Goal: Task Accomplishment & Management: Use online tool/utility

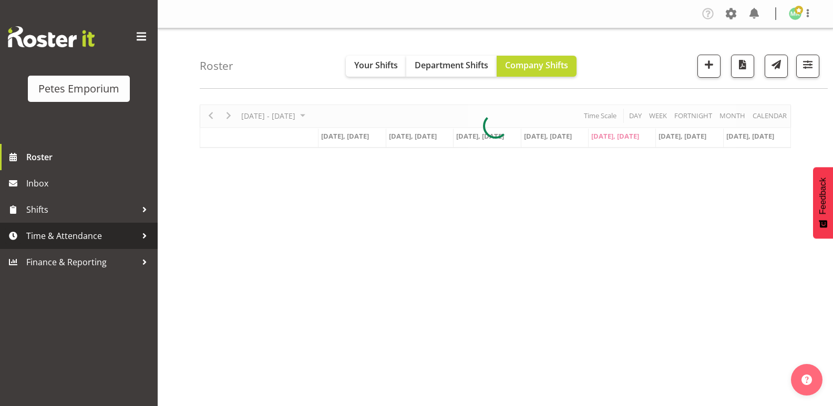
click at [43, 230] on span "Time & Attendance" at bounding box center [81, 236] width 110 height 16
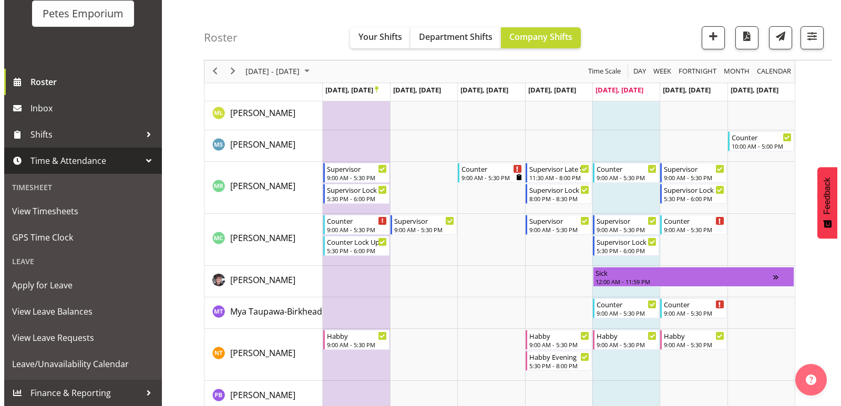
scroll to position [788, 0]
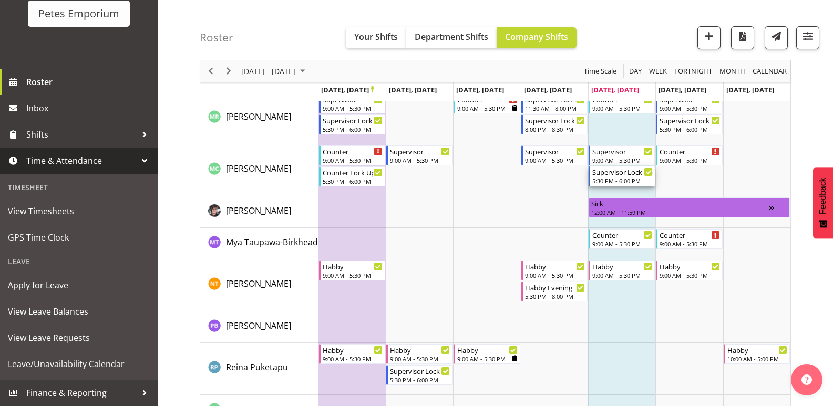
click at [620, 173] on div "Supervisor Lock Up" at bounding box center [622, 172] width 60 height 11
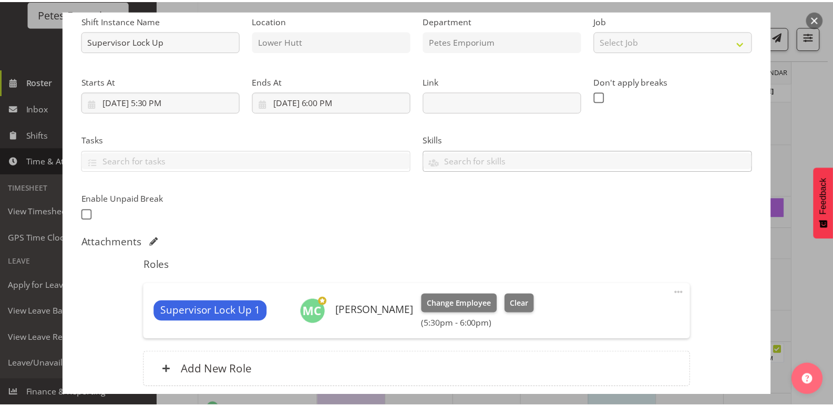
scroll to position [195, 0]
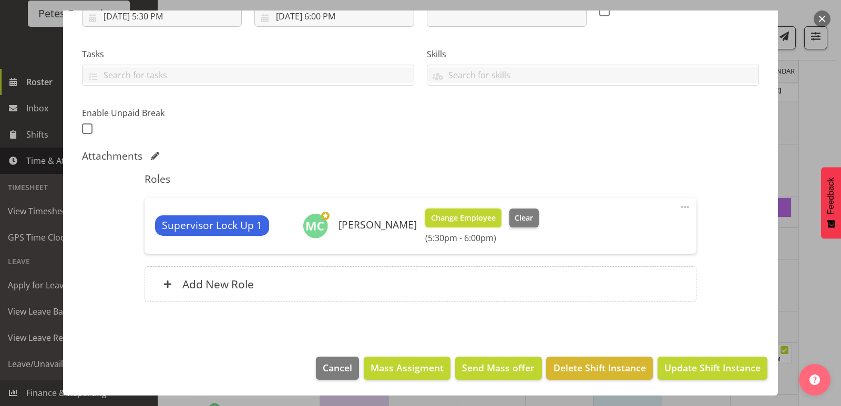
click at [458, 220] on span "Change Employee" at bounding box center [463, 218] width 65 height 12
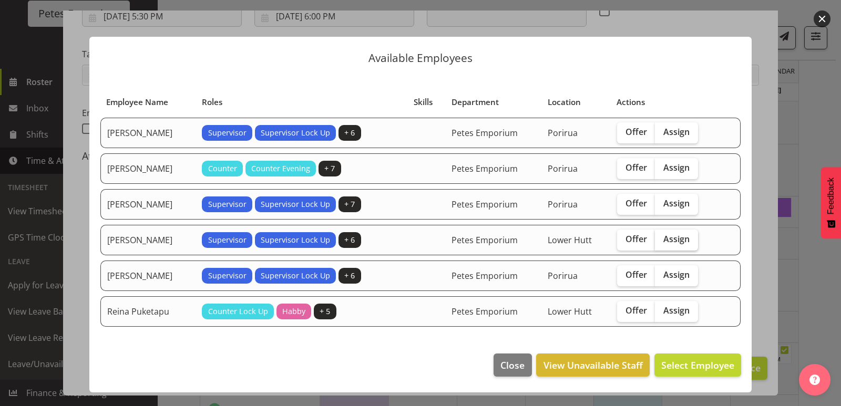
click at [686, 239] on span "Assign" at bounding box center [676, 239] width 26 height 11
click at [662, 239] on input "Assign" at bounding box center [658, 239] width 7 height 7
checkbox input "true"
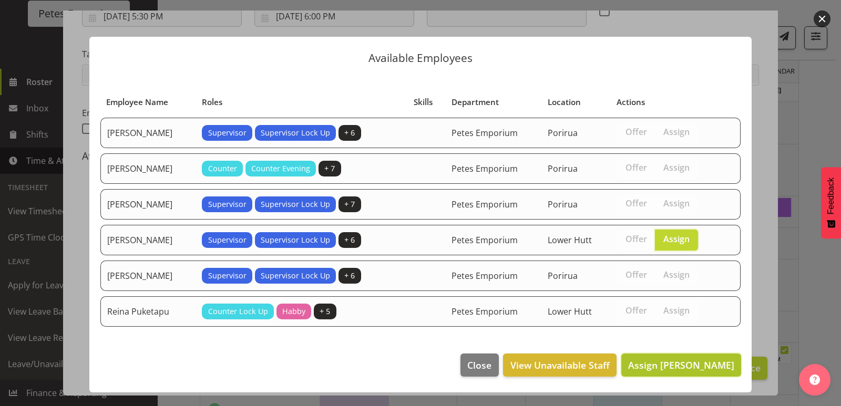
click at [670, 366] on span "Assign [PERSON_NAME]" at bounding box center [681, 365] width 106 height 13
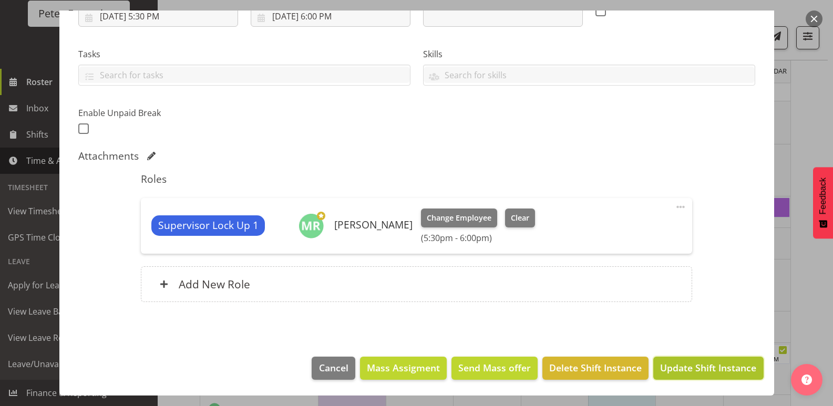
click at [677, 369] on span "Update Shift Instance" at bounding box center [708, 368] width 96 height 14
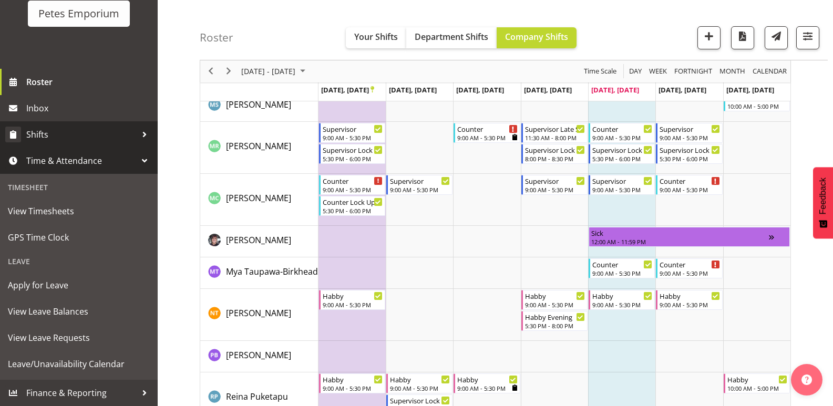
scroll to position [861, 0]
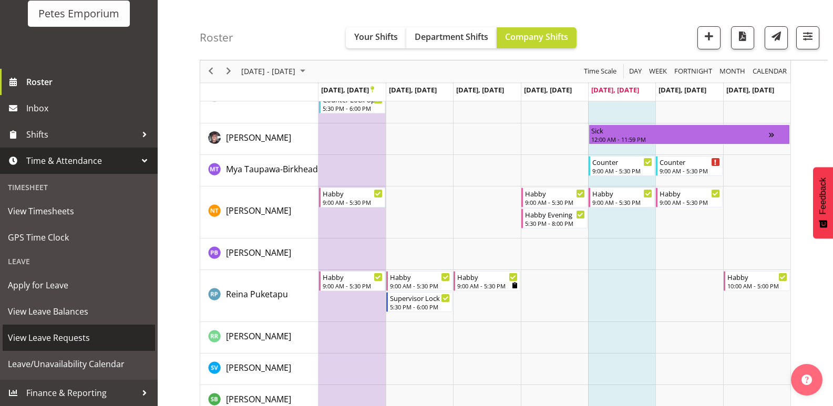
click at [59, 340] on span "View Leave Requests" at bounding box center [79, 338] width 142 height 16
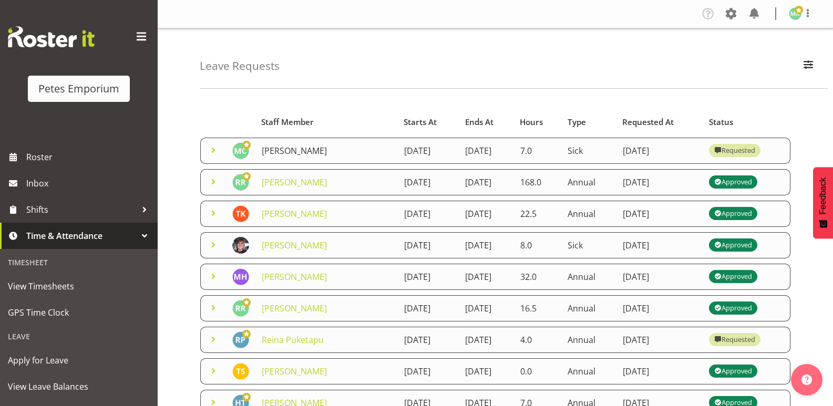
click at [290, 156] on link "[PERSON_NAME]" at bounding box center [294, 151] width 65 height 12
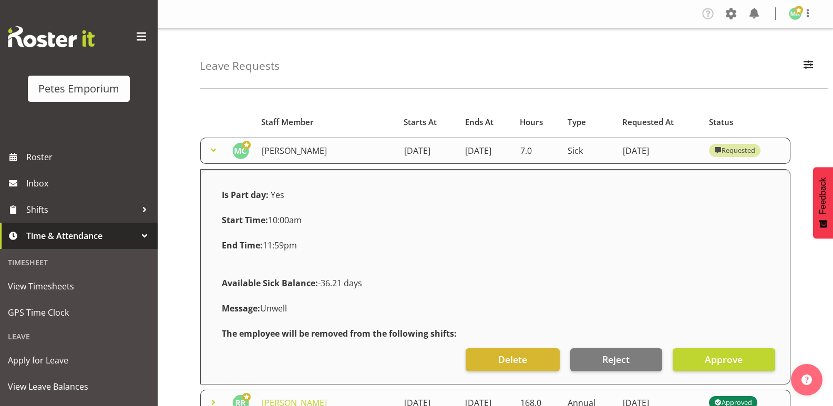
click at [318, 157] on link "[PERSON_NAME]" at bounding box center [294, 151] width 65 height 12
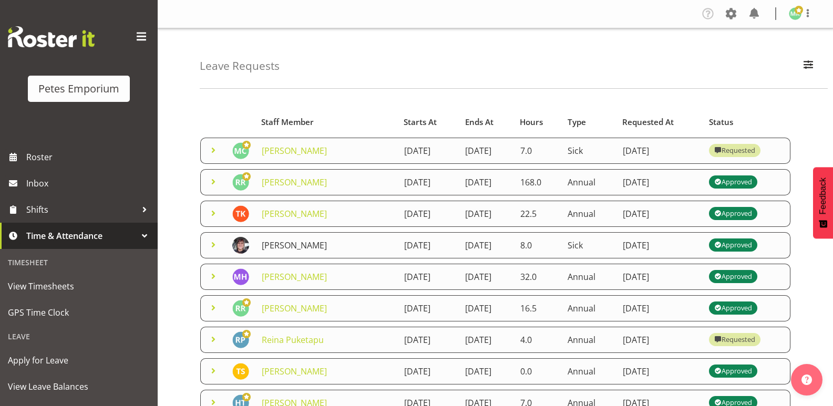
click at [291, 251] on link "[PERSON_NAME]" at bounding box center [294, 246] width 65 height 12
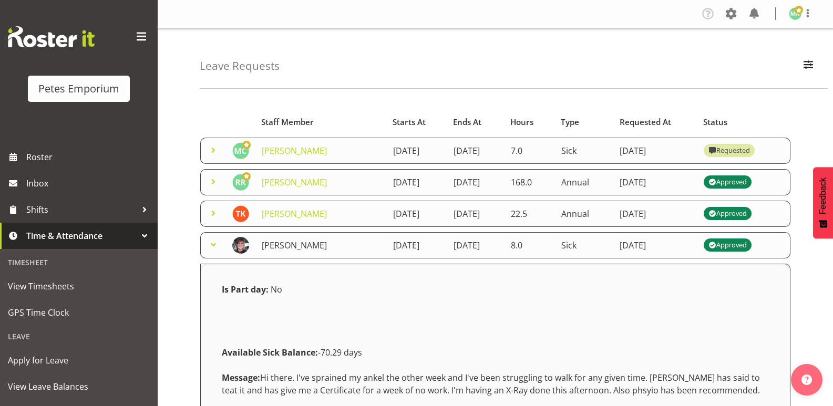
click at [314, 251] on link "[PERSON_NAME]" at bounding box center [294, 246] width 65 height 12
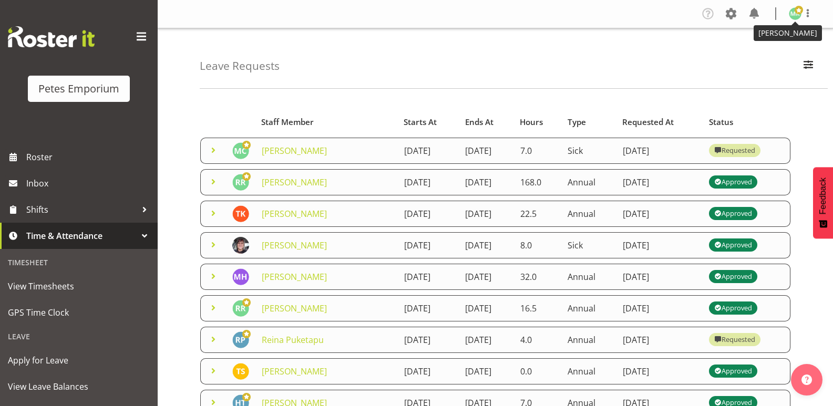
click at [797, 9] on span at bounding box center [799, 10] width 8 height 8
click at [761, 60] on link "Log Out" at bounding box center [763, 55] width 101 height 19
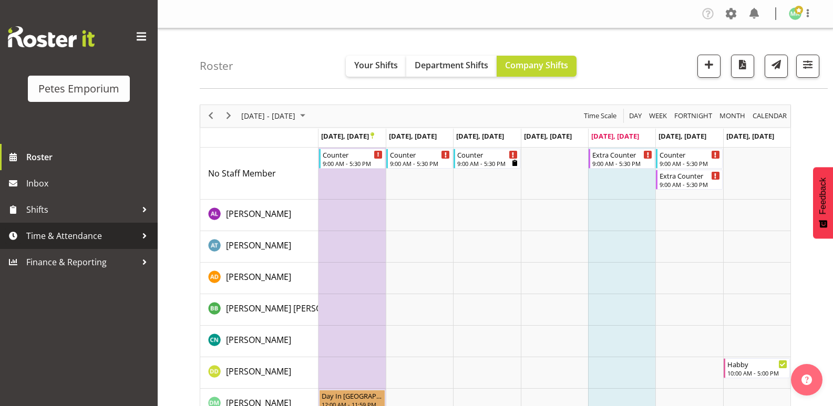
click at [103, 239] on span "Time & Attendance" at bounding box center [81, 236] width 110 height 16
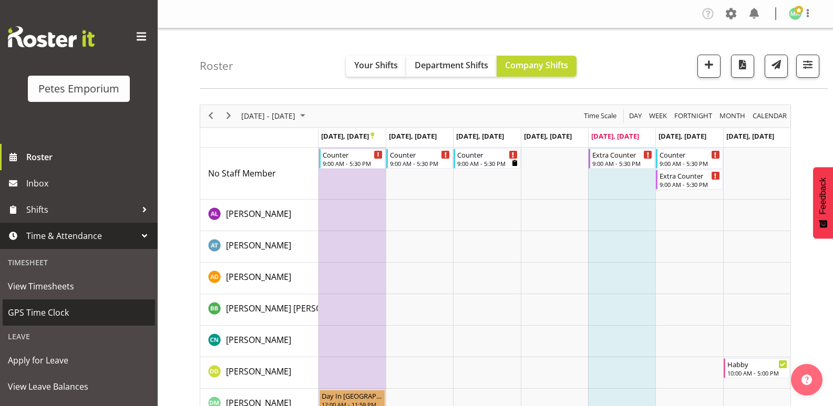
click at [81, 307] on span "GPS Time Clock" at bounding box center [79, 313] width 142 height 16
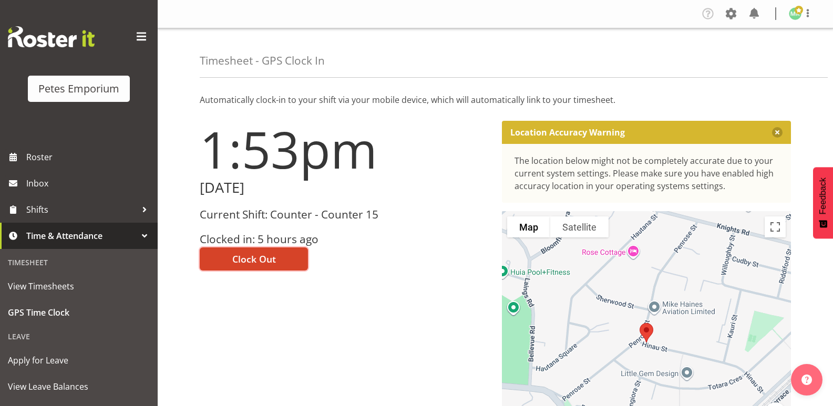
click at [253, 260] on span "Clock Out" at bounding box center [254, 259] width 44 height 14
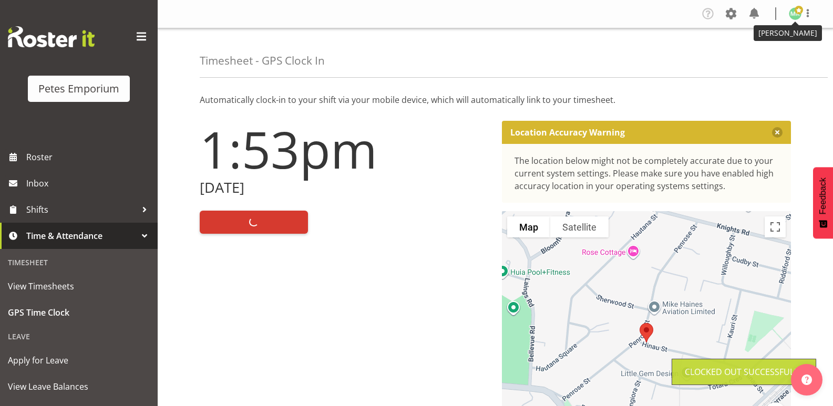
click at [796, 16] on img at bounding box center [795, 13] width 13 height 13
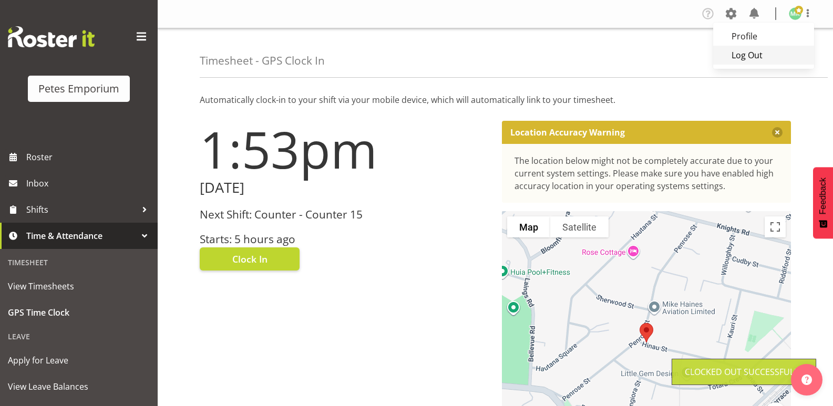
click at [762, 58] on link "Log Out" at bounding box center [763, 55] width 101 height 19
